Goal: Transaction & Acquisition: Download file/media

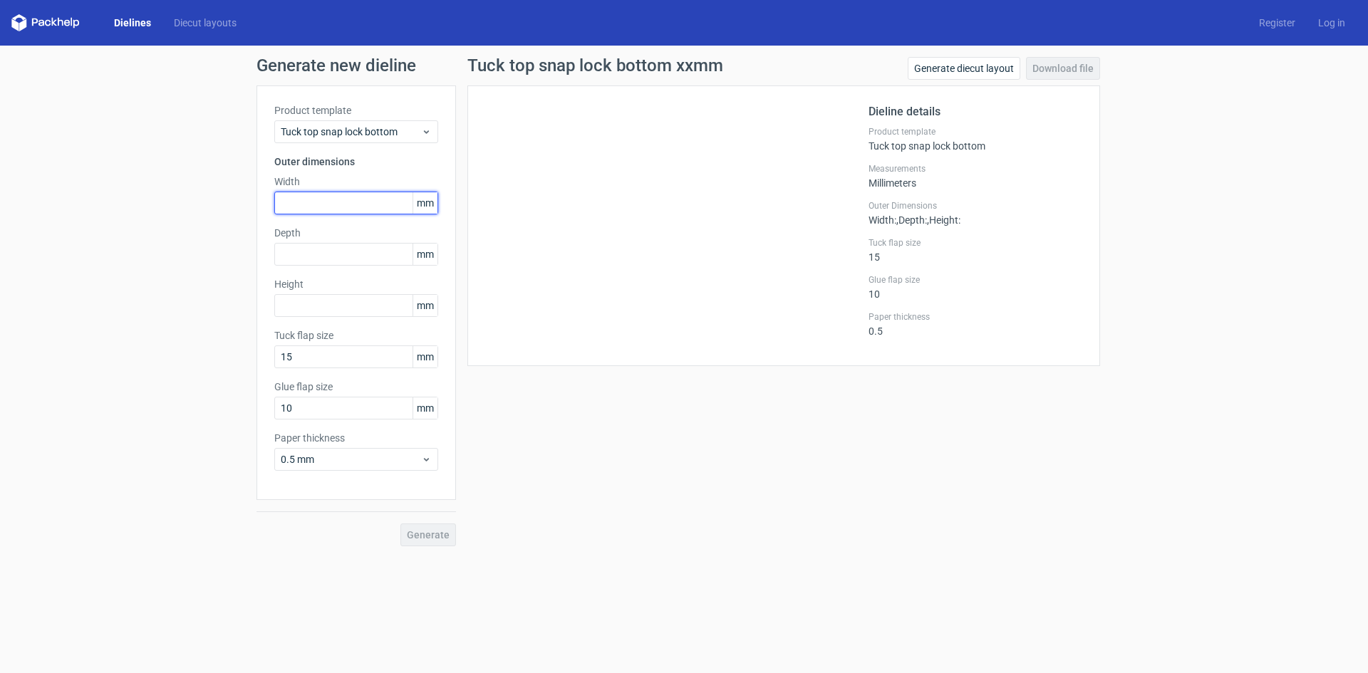
click at [349, 206] on input "text" at bounding box center [356, 203] width 164 height 23
type input "56"
click at [353, 264] on input "text" at bounding box center [356, 254] width 164 height 23
type input "56"
click at [369, 308] on input "text" at bounding box center [356, 305] width 164 height 23
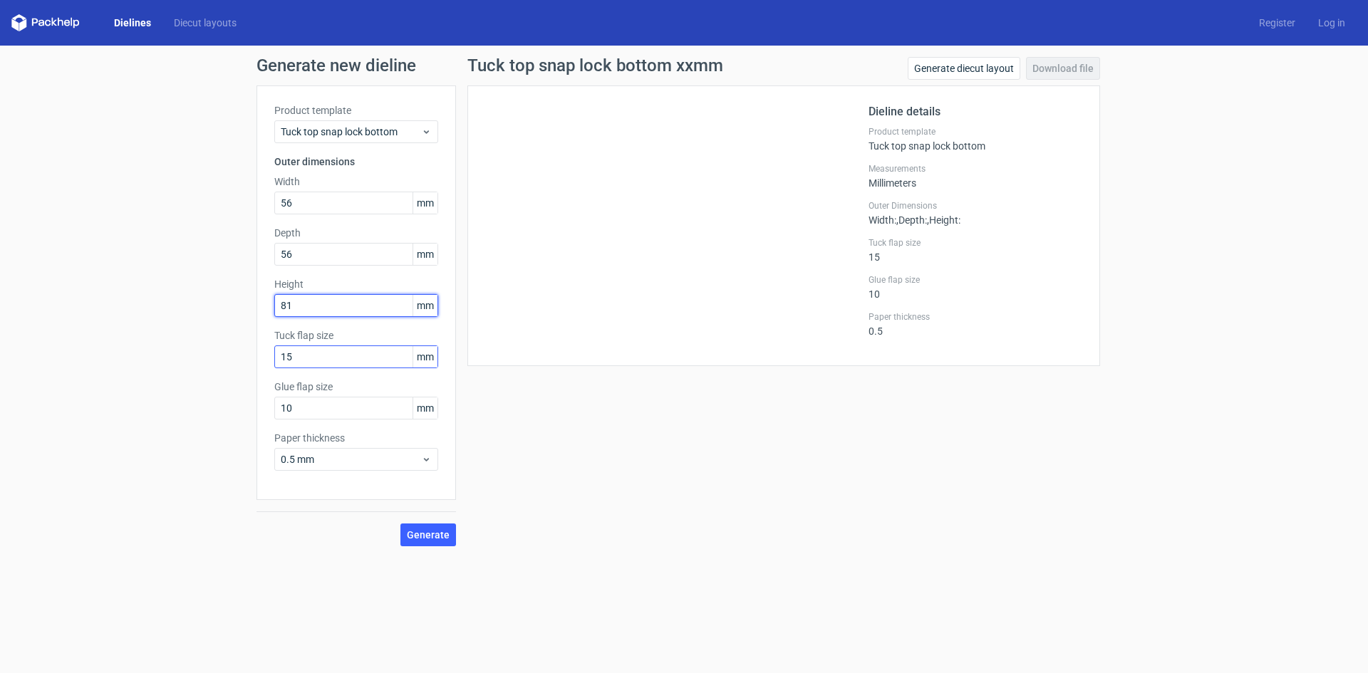
type input "81"
drag, startPoint x: 370, startPoint y: 359, endPoint x: 190, endPoint y: 346, distance: 180.1
click at [190, 346] on div "Generate new dieline Product template Tuck top snap lock bottom Outer dimension…" at bounding box center [684, 302] width 1368 height 512
type input "18"
drag, startPoint x: 331, startPoint y: 411, endPoint x: 254, endPoint y: 411, distance: 76.3
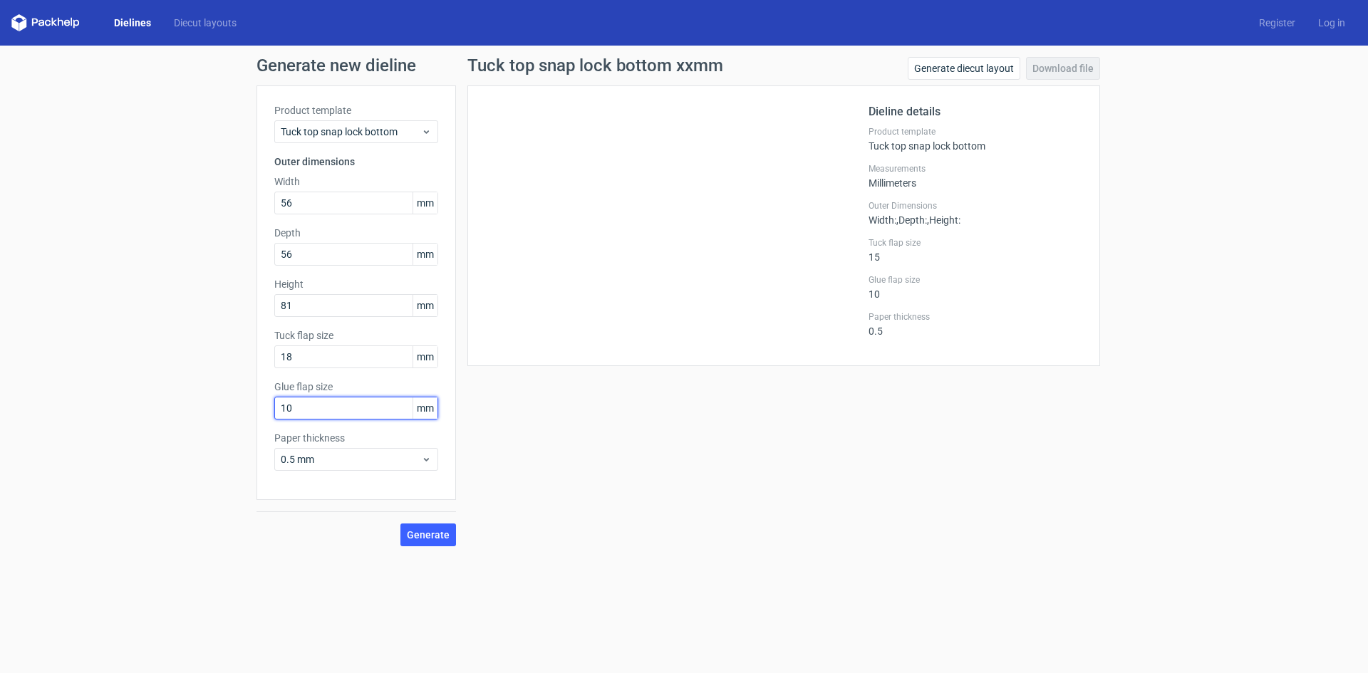
click at [254, 411] on div "Generate new dieline Product template Tuck top snap lock bottom Outer dimension…" at bounding box center [684, 302] width 1368 height 512
type input "18"
click at [388, 465] on span "0.5 mm" at bounding box center [351, 460] width 140 height 14
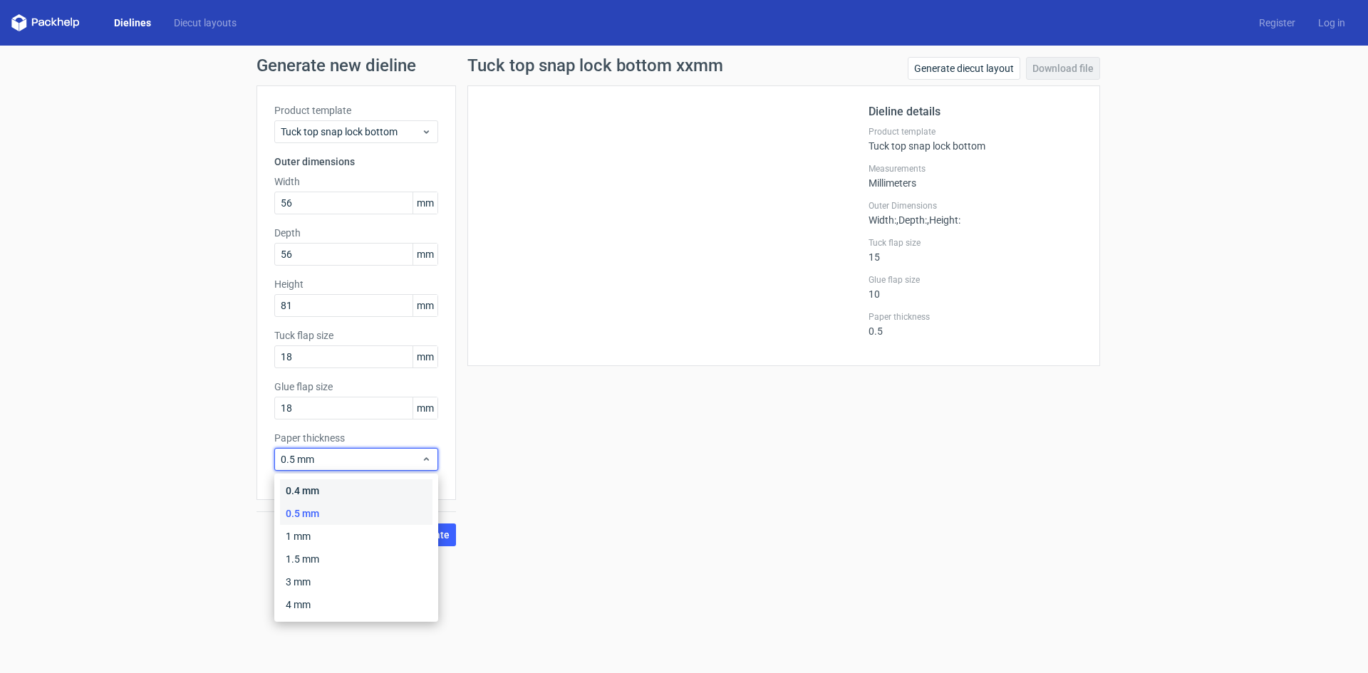
click at [344, 491] on div "0.4 mm" at bounding box center [356, 491] width 153 height 23
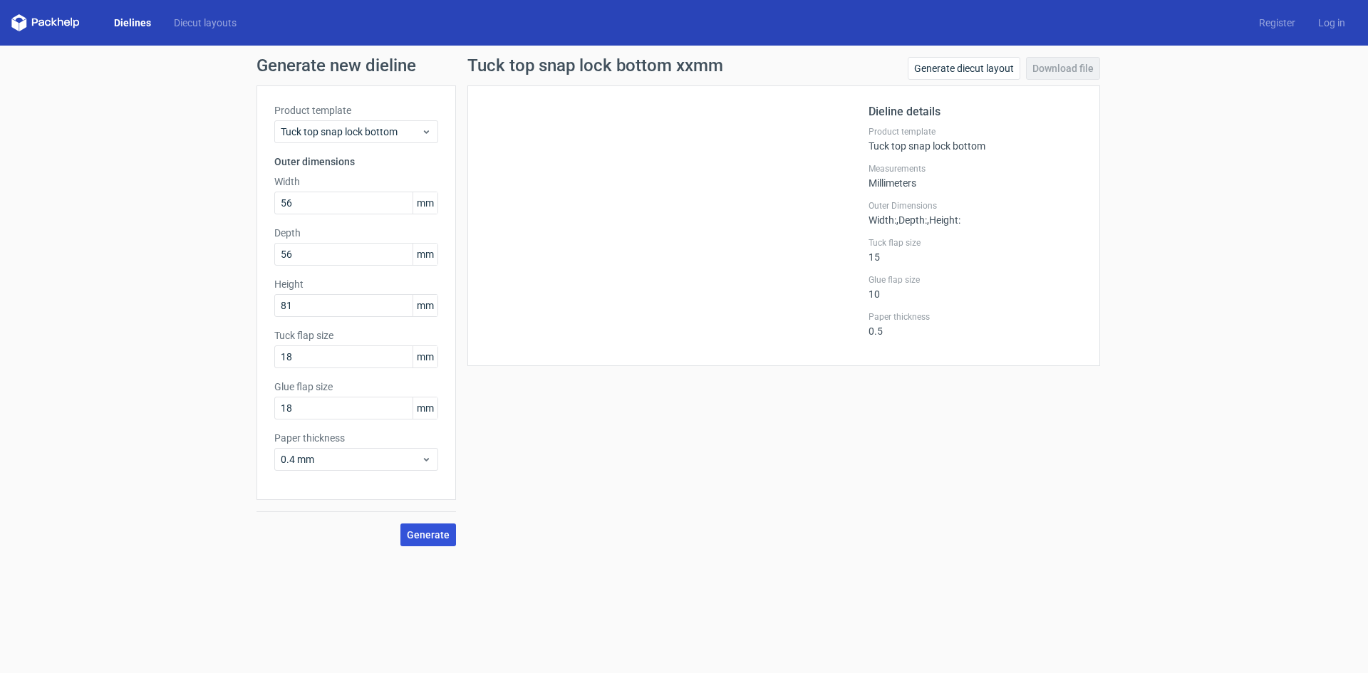
click at [416, 535] on span "Generate" at bounding box center [428, 535] width 43 height 10
click at [1084, 66] on link "Download file" at bounding box center [1063, 68] width 74 height 23
drag, startPoint x: 299, startPoint y: 210, endPoint x: 287, endPoint y: 208, distance: 12.3
click at [287, 208] on input "56" at bounding box center [356, 203] width 164 height 23
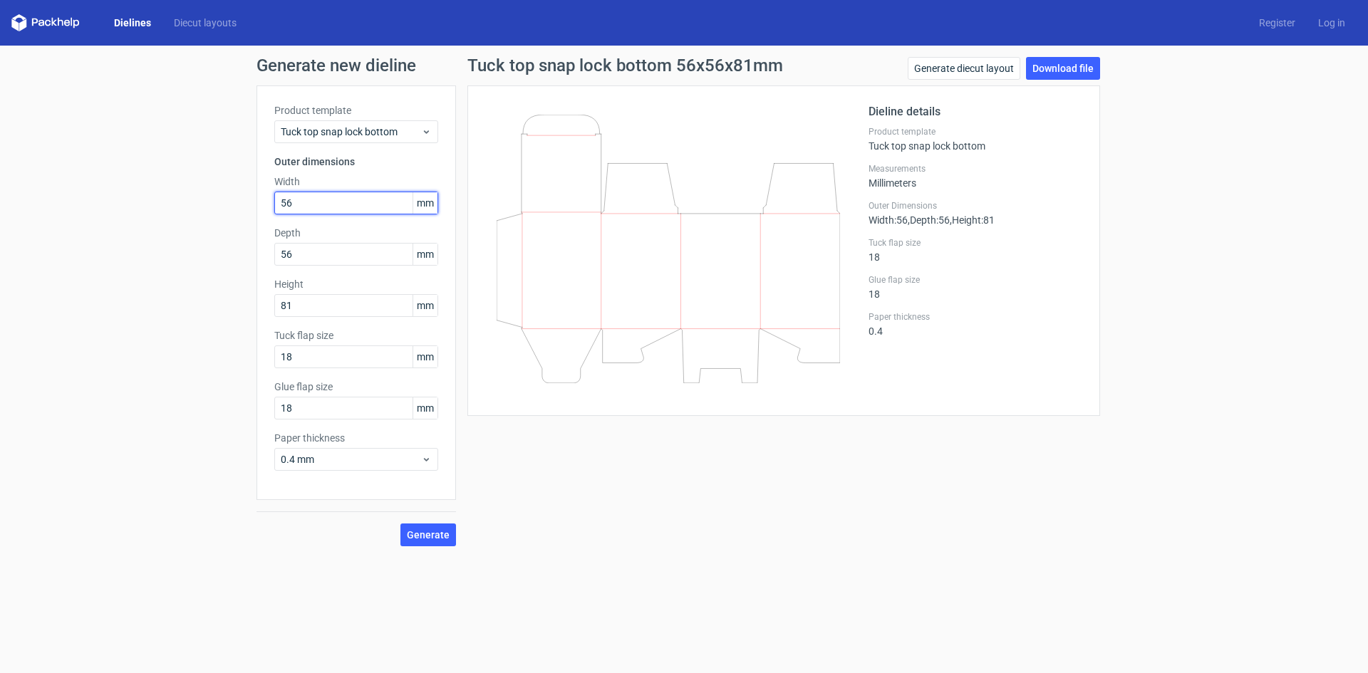
type input "6"
type input "60"
drag, startPoint x: 308, startPoint y: 257, endPoint x: 269, endPoint y: 266, distance: 40.3
click at [269, 266] on div "Product template Tuck top snap lock bottom Outer dimensions Width 60 mm Depth 5…" at bounding box center [357, 293] width 200 height 415
type input "60"
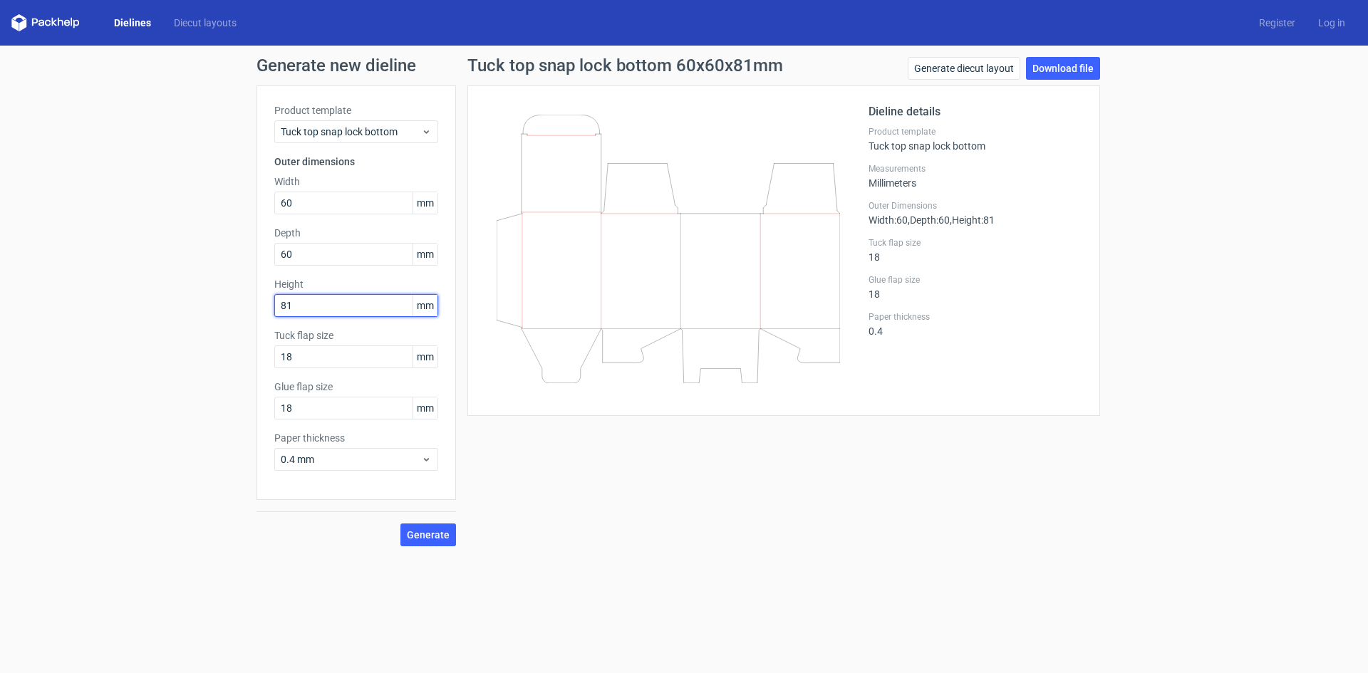
click at [310, 311] on input "81" at bounding box center [356, 305] width 164 height 23
type input "85"
click at [430, 534] on span "Generate" at bounding box center [428, 535] width 43 height 10
click at [1055, 68] on link "Download file" at bounding box center [1063, 68] width 74 height 23
